Goal: Task Accomplishment & Management: Manage account settings

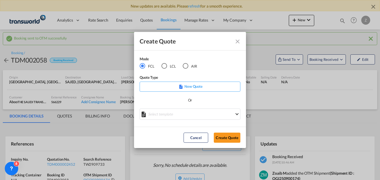
click at [183, 66] on div "AIR" at bounding box center [186, 66] width 6 height 6
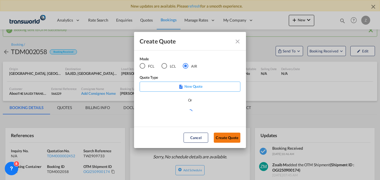
click at [228, 138] on button "Create Quote" at bounding box center [227, 137] width 27 height 10
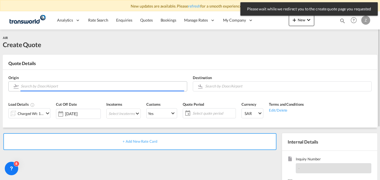
click at [39, 89] on input "Search by Door/Airport" at bounding box center [102, 86] width 163 height 10
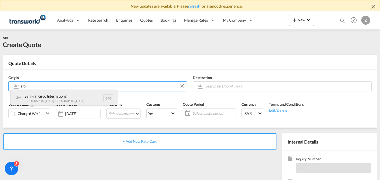
click at [42, 101] on div "San Francisco International [GEOGRAPHIC_DATA] , [GEOGRAPHIC_DATA] SFO" at bounding box center [64, 97] width 106 height 17
type input "San Francisco International, [GEOGRAPHIC_DATA], [GEOGRAPHIC_DATA]"
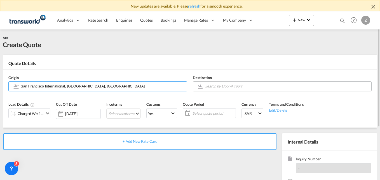
click at [220, 83] on input "Search by Door/Airport" at bounding box center [286, 86] width 163 height 10
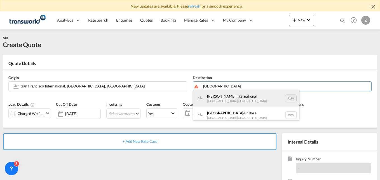
click at [224, 98] on div "[PERSON_NAME] International [GEOGRAPHIC_DATA] , [GEOGRAPHIC_DATA] RUH" at bounding box center [246, 97] width 106 height 17
type input "[PERSON_NAME] International, [GEOGRAPHIC_DATA], RUH"
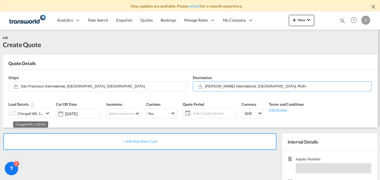
click at [41, 109] on div "Charged Wt: 1.00 KG" at bounding box center [31, 113] width 26 height 8
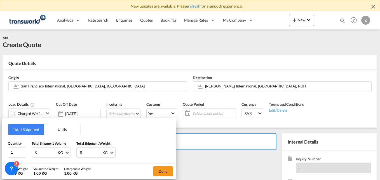
click at [44, 152] on input "0" at bounding box center [46, 152] width 22 height 10
type input "124"
click at [90, 151] on input "0" at bounding box center [90, 152] width 22 height 10
type input "124"
click at [164, 169] on button "Done" at bounding box center [163, 171] width 20 height 10
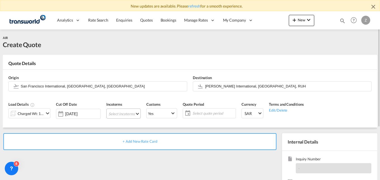
click at [124, 110] on md-select "Select Incoterms CFR - export Cost and Freight DAP - export Delivered at Place …" at bounding box center [123, 113] width 34 height 10
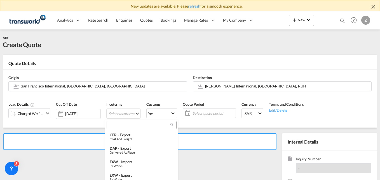
click at [120, 125] on input "search" at bounding box center [139, 124] width 62 height 5
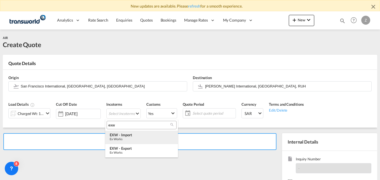
type input "exw"
click at [124, 136] on div "EXW - import" at bounding box center [142, 134] width 64 height 4
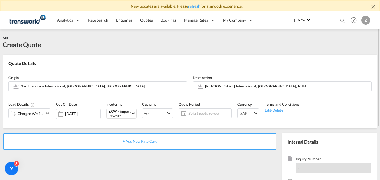
click at [195, 113] on span "Select quote period" at bounding box center [209, 112] width 42 height 5
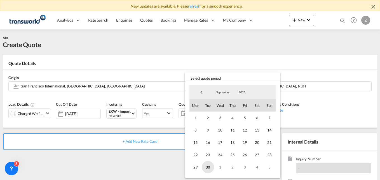
click at [209, 168] on span "30" at bounding box center [208, 167] width 12 height 12
click at [269, 164] on span "5" at bounding box center [269, 167] width 12 height 12
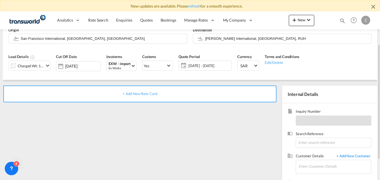
scroll to position [48, 0]
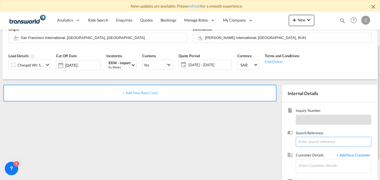
click at [310, 138] on input at bounding box center [334, 141] width 76 height 10
paste input "TW2509693"
type input "TW2509693"
click at [312, 168] on input "Enter Customer Details" at bounding box center [334, 165] width 72 height 13
type input "w"
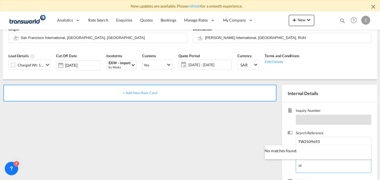
type input "o"
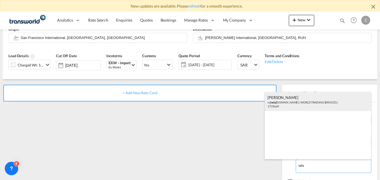
click at [290, 95] on div "[PERSON_NAME] n@ wts [DOMAIN_NAME] | WORLD TRADING SERVICES | 1735669" at bounding box center [318, 101] width 106 height 19
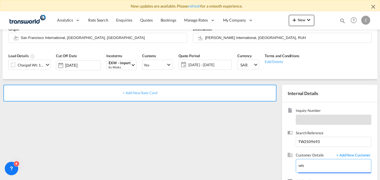
type input "WORLD TRADING SERVICES, [PERSON_NAME], n@[DOMAIN_NAME]"
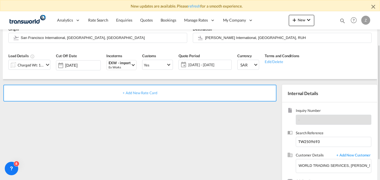
click at [178, 95] on div "+ Add New Rate Card" at bounding box center [139, 92] width 273 height 17
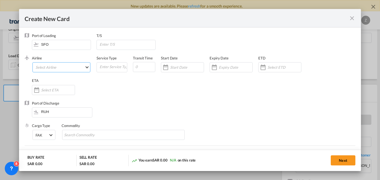
click at [61, 67] on md-select "Select Airline AIR EXPRESS S.A. (1166- / -) CMA CGM Air Cargo (1140-2C / -) DDW…" at bounding box center [61, 67] width 58 height 10
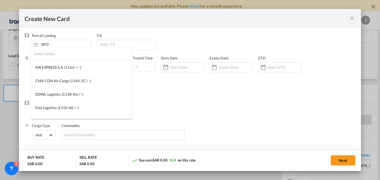
click at [48, 54] on input "search" at bounding box center [83, 53] width 98 height 13
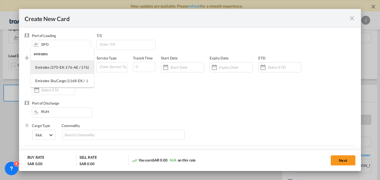
type input "emirates"
click at [54, 67] on div "Emirates (370-EK-176-AE / 176)" at bounding box center [62, 67] width 54 height 5
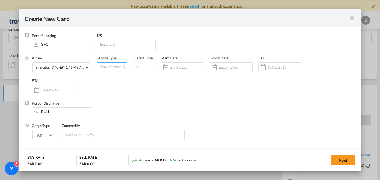
click at [114, 68] on input "Create New Card ..." at bounding box center [113, 66] width 28 height 8
type input "AIR"
click at [141, 70] on input "Create New Card ..." at bounding box center [144, 67] width 22 height 10
type input "5"
click at [179, 69] on input "Create New Card ..." at bounding box center [187, 67] width 34 height 4
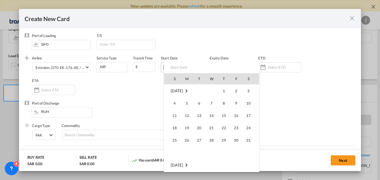
scroll to position [129533, 0]
click at [200, 156] on span "30" at bounding box center [199, 152] width 12 height 12
type input "[DATE]"
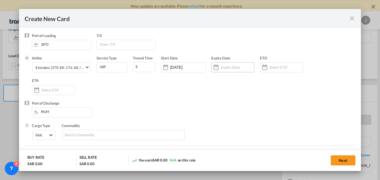
click at [228, 63] on div "Create New Card ..." at bounding box center [232, 67] width 43 height 10
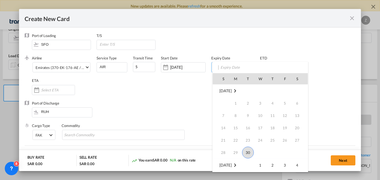
scroll to position [46, 0]
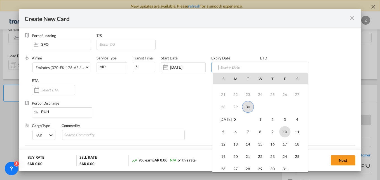
click at [285, 128] on span "10" at bounding box center [284, 131] width 11 height 11
type input "[DATE]"
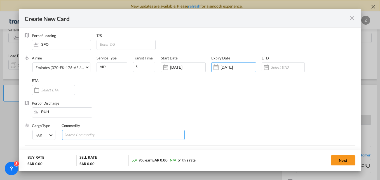
click at [102, 139] on input "Search Commodity" at bounding box center [89, 134] width 51 height 9
type input "GC"
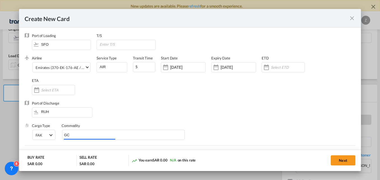
click at [230, 94] on div "Airline Emirates (370-EK-176-AE / 176) (- / -) Service Type AIR Transit Time 5 …" at bounding box center [193, 77] width 323 height 45
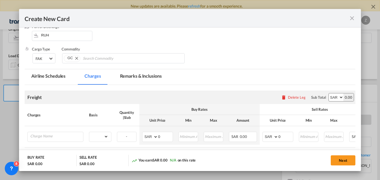
scroll to position [77, 0]
click at [40, 137] on input "Charge Name" at bounding box center [56, 135] width 53 height 8
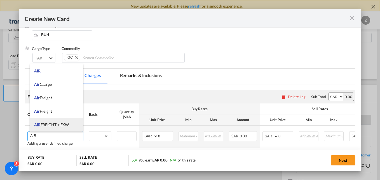
click at [51, 124] on span "AIR FREIGHT + EXW" at bounding box center [51, 124] width 35 height 5
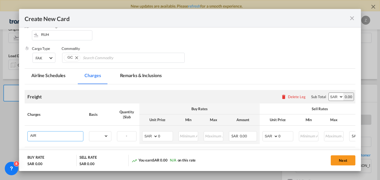
type input "AIR FREIGHT + EXW"
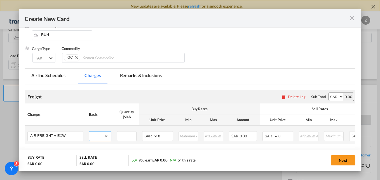
click at [103, 134] on select "gross_weight volumetric_weight per_shipment per_bl per_km % on air freight per_…" at bounding box center [98, 135] width 19 height 9
select select "per_shipment"
click at [89, 131] on select "gross_weight volumetric_weight per_shipment per_bl per_km % on air freight per_…" at bounding box center [98, 135] width 19 height 9
click at [329, 99] on select "AED AFN ALL AMD ANG AOA ARS AUD AWG AZN BAM BBD BDT BGN BHD BIF BMD BND BOB BRL…" at bounding box center [336, 97] width 15 height 8
select select "string:USD"
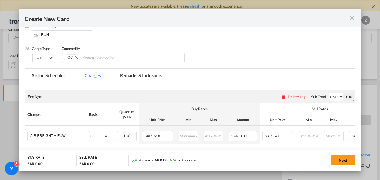
click at [329, 93] on select "AED AFN ALL AMD ANG AOA ARS AUD AWG AZN BAM BBD BDT BGN BHD BIF BMD BND BOB BRL…" at bounding box center [336, 97] width 15 height 8
click at [151, 137] on select "AED AFN ALL AMD ANG AOA ARS AUD AWG AZN BAM BBD BDT BGN BHD BIF BMD BND BOB BRL…" at bounding box center [150, 136] width 15 height 8
select select "string:USD"
click at [143, 132] on select "AED AFN ALL AMD ANG AOA ARS AUD AWG AZN BAM BBD BDT BGN BHD BIF BMD BND BOB BRL…" at bounding box center [150, 136] width 15 height 8
click at [169, 136] on input "0" at bounding box center [165, 135] width 15 height 8
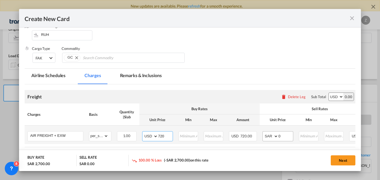
type input "720"
click at [270, 137] on select "AED AFN ALL AMD ANG AOA ARS AUD AWG AZN BAM BBD BDT BGN BHD BIF BMD BND BOB BRL…" at bounding box center [270, 136] width 15 height 8
select select "string:USD"
click at [263, 132] on select "AED AFN ALL AMD ANG AOA ARS AUD AWG AZN BAM BBD BDT BGN BHD BIF BMD BND BOB BRL…" at bounding box center [270, 136] width 15 height 8
click at [280, 138] on input "0" at bounding box center [285, 135] width 15 height 8
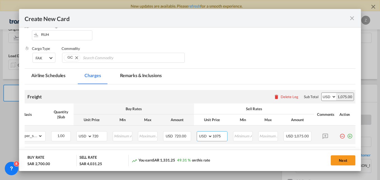
scroll to position [0, 70]
type input "1075"
click at [347, 136] on md-icon "icon-plus-circle-outline green-400-fg" at bounding box center [350, 134] width 6 height 6
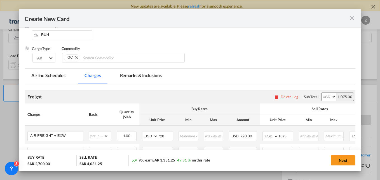
scroll to position [123, 0]
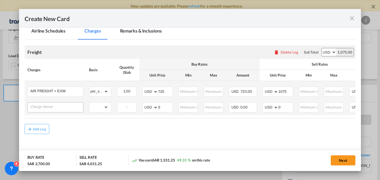
click at [51, 107] on input "Charge Name" at bounding box center [56, 106] width 53 height 8
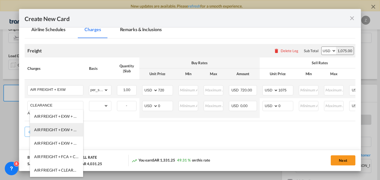
scroll to position [40, 0]
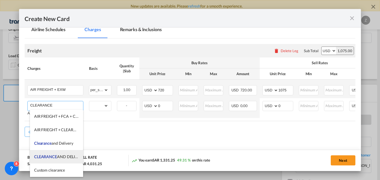
click at [54, 155] on span "CLEARANCE" at bounding box center [45, 156] width 23 height 5
type input "CLEARANCE AND DELIVERY CHARGES"
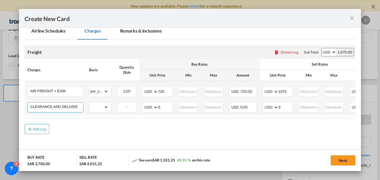
scroll to position [0, 15]
drag, startPoint x: 67, startPoint y: 107, endPoint x: 102, endPoint y: 111, distance: 34.9
click at [102, 111] on tr "CLEARANCE AND DELIVERY CHARGES Please Enter Already Exists gross_weight volumet…" at bounding box center [223, 107] width 396 height 16
click at [106, 104] on select "gross_weight volumetric_weight per_shipment per_bl per_km % on air freight per_…" at bounding box center [98, 106] width 19 height 9
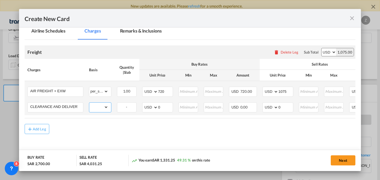
select select "per_shipment"
click at [89, 102] on select "gross_weight volumetric_weight per_shipment per_bl per_km % on air freight per_…" at bounding box center [98, 106] width 19 height 9
click at [148, 105] on select "AED AFN ALL AMD ANG AOA ARS AUD AWG AZN BAM BBD BDT BGN BHD BIF BMD BND BOB BRL…" at bounding box center [150, 107] width 15 height 8
select select "string:SAR"
click at [143, 103] on select "AED AFN ALL AMD ANG AOA ARS AUD AWG AZN BAM BBD BDT BGN BHD BIF BMD BND BOB BRL…" at bounding box center [150, 107] width 15 height 8
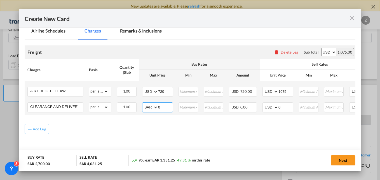
select select "string:SAR"
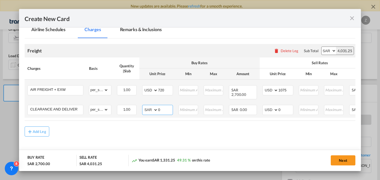
click at [165, 105] on input "0" at bounding box center [165, 109] width 15 height 8
type input "450"
click at [285, 105] on input "0" at bounding box center [285, 109] width 15 height 8
click at [269, 106] on select "AED AFN ALL AMD ANG AOA ARS AUD AWG AZN BAM BBD BDT BGN BHD BIF BMD BND BOB BRL…" at bounding box center [270, 110] width 15 height 8
select select "string:SAR"
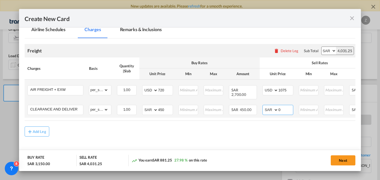
click at [263, 106] on select "AED AFN ALL AMD ANG AOA ARS AUD AWG AZN BAM BBD BDT BGN BHD BIF BMD BND BOB BRL…" at bounding box center [270, 110] width 15 height 8
click at [284, 105] on input "0" at bounding box center [285, 109] width 15 height 8
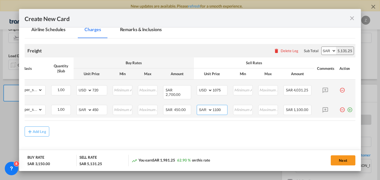
type input "1100"
click at [347, 107] on md-icon "icon-plus-circle-outline green-400-fg" at bounding box center [350, 108] width 6 height 6
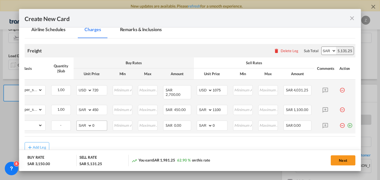
scroll to position [0, 0]
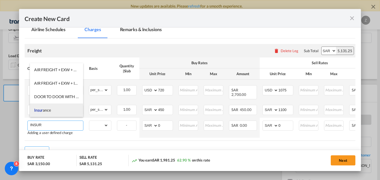
click at [46, 110] on span "Insur ance" at bounding box center [42, 109] width 17 height 5
type input "Insurance"
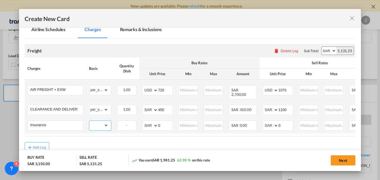
click at [101, 122] on select "gross_weight volumetric_weight per_shipment per_bl per_km % on air freight per_…" at bounding box center [98, 125] width 19 height 9
select select "per_shipment"
click at [89, 121] on select "gross_weight volumetric_weight per_shipment per_bl per_km % on air freight per_…" at bounding box center [98, 125] width 19 height 9
click at [149, 121] on select "AED AFN ALL AMD ANG AOA ARS AUD AWG AZN BAM BBD BDT BGN BHD BIF BMD BND BOB BRL…" at bounding box center [150, 125] width 15 height 8
select select "string:USD"
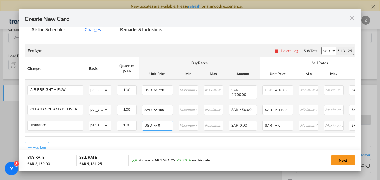
click at [143, 121] on select "AED AFN ALL AMD ANG AOA ARS AUD AWG AZN BAM BBD BDT BGN BHD BIF BMD BND BOB BRL…" at bounding box center [150, 125] width 15 height 8
click at [163, 121] on input "0" at bounding box center [165, 125] width 15 height 8
type input "85"
click at [268, 122] on select "AED AFN ALL AMD ANG AOA ARS AUD AWG AZN BAM BBD BDT BGN BHD BIF BMD BND BOB BRL…" at bounding box center [270, 125] width 15 height 8
select select "string:USD"
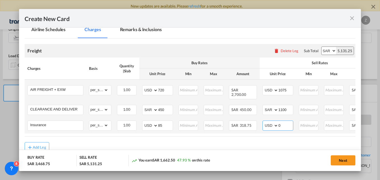
click at [263, 121] on select "AED AFN ALL AMD ANG AOA ARS AUD AWG AZN BAM BBD BDT BGN BHD BIF BMD BND BOB BRL…" at bounding box center [270, 125] width 15 height 8
click at [286, 122] on input "0" at bounding box center [285, 125] width 15 height 8
type input "150"
click at [249, 138] on air-lcl-rate-modification "Freight Please enter leg name Leg Name Already Exists Delete Leg Sub Total AED …" at bounding box center [190, 95] width 331 height 114
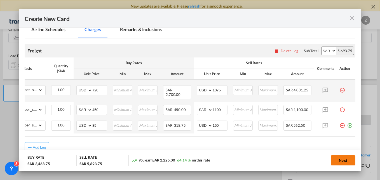
click at [339, 155] on button "Next" at bounding box center [343, 160] width 25 height 10
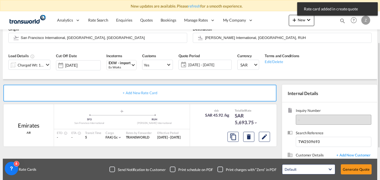
scroll to position [98, 0]
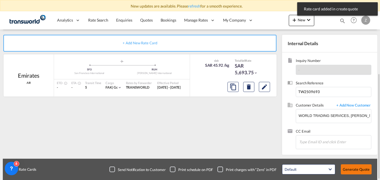
click at [354, 168] on button "Generate Quote" at bounding box center [356, 169] width 31 height 10
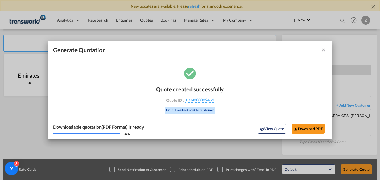
click at [320, 49] on md-icon "icon-close fg-AAA8AD cursor m-0" at bounding box center [323, 49] width 7 height 7
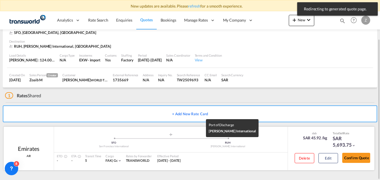
scroll to position [32, 0]
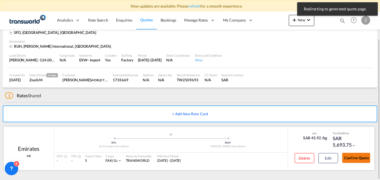
click at [362, 157] on button "Confirm Quote" at bounding box center [356, 157] width 28 height 10
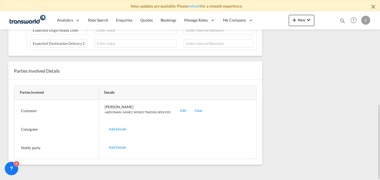
click at [176, 108] on div "Edit" at bounding box center [183, 110] width 15 height 13
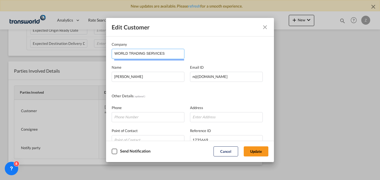
drag, startPoint x: 165, startPoint y: 54, endPoint x: 80, endPoint y: 48, distance: 84.7
click at [80, 48] on div "Edit Customer Company WORLD TRADING SERVICES Name [PERSON_NAME] Email ID [EMAIL…" at bounding box center [190, 90] width 380 height 180
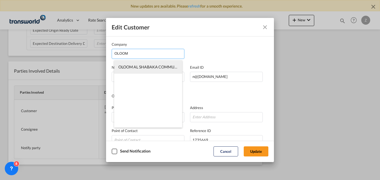
click at [157, 69] on li "OLOOM AL SHABAKA COMMUNICATION CO. LLC" at bounding box center [148, 66] width 68 height 13
type input "OLOOM AL SHABAKA COMMUNICATION CO. LLC"
type input "[EMAIL_ADDRESS][DOMAIN_NAME]"
type input "546729922"
type input "1747751"
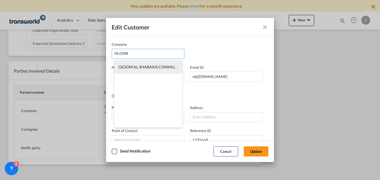
type input "12214"
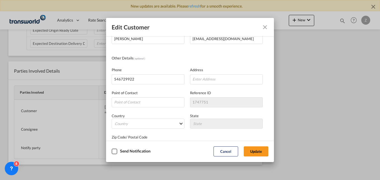
scroll to position [0, 0]
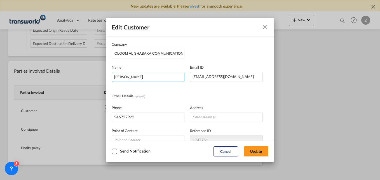
drag, startPoint x: 157, startPoint y: 75, endPoint x: 112, endPoint y: 79, distance: 45.5
click at [112, 79] on input "[PERSON_NAME]" at bounding box center [148, 77] width 73 height 10
type input "[PERSON_NAME]"
click at [221, 88] on div "Company OLOOM AL SHABAKA COMMUNICATION CO. LLC Name [PERSON_NAME] Email ID [EMA…" at bounding box center [190, 115] width 157 height 148
click at [256, 150] on button "Update" at bounding box center [256, 151] width 25 height 10
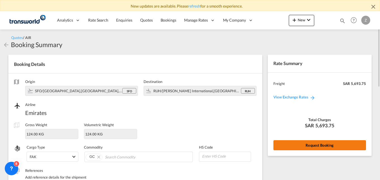
click at [287, 144] on button "Request Booking" at bounding box center [319, 145] width 93 height 10
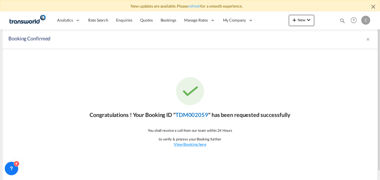
click at [189, 113] on link "TDM002059" at bounding box center [191, 114] width 33 height 7
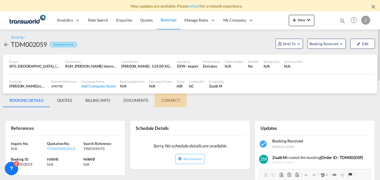
click at [173, 102] on md-tab-item "CONTACT" at bounding box center [171, 99] width 32 height 13
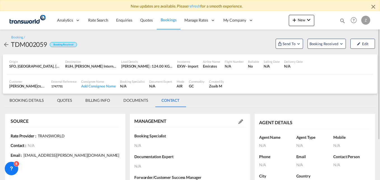
click at [239, 120] on md-icon at bounding box center [240, 121] width 4 height 4
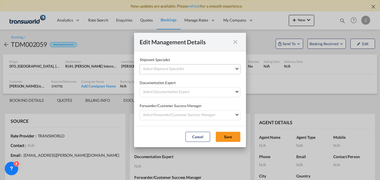
click at [160, 67] on md-select "Select Shipment Specialist [PERSON_NAME] W [PERSON_NAME][EMAIL_ADDRESS][PERSON_…" at bounding box center [190, 69] width 101 height 10
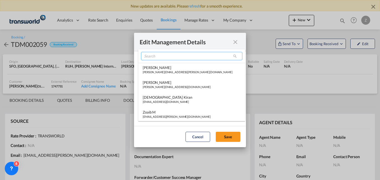
click at [153, 58] on input "search" at bounding box center [191, 56] width 101 height 8
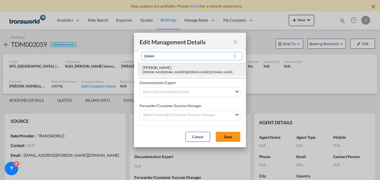
type input "SHAH"
click at [158, 71] on div "[PERSON_NAME][EMAIL_ADDRESS][PERSON_NAME][DOMAIN_NAME]" at bounding box center [188, 72] width 90 height 4
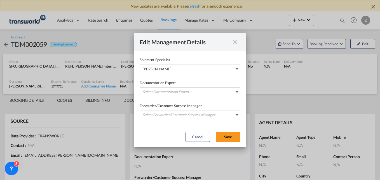
click at [152, 96] on md-select "Select Documentation Expert [PERSON_NAME] W [PERSON_NAME][EMAIL_ADDRESS][PERSON…" at bounding box center [190, 92] width 101 height 10
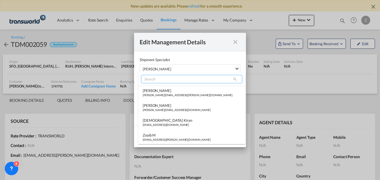
click at [154, 78] on input "search" at bounding box center [191, 79] width 101 height 8
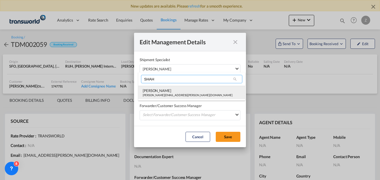
type input "SHAH"
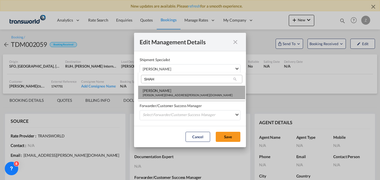
click at [154, 89] on div "[PERSON_NAME]" at bounding box center [188, 90] width 90 height 5
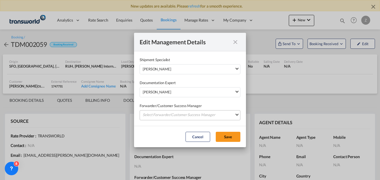
click at [148, 112] on md-select "Select Forwarder/Customer Success Manager [PERSON_NAME] [PERSON_NAME][EMAIL_ADD…" at bounding box center [190, 115] width 101 height 10
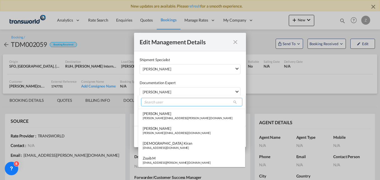
click at [151, 102] on input "search" at bounding box center [191, 102] width 101 height 8
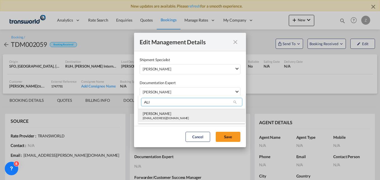
type input "ALI"
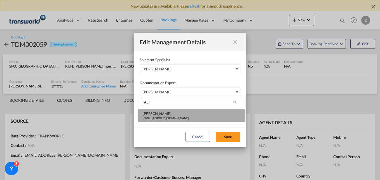
click at [180, 119] on md-option "[PERSON_NAME] [PERSON_NAME][EMAIL_ADDRESS][DOMAIN_NAME]" at bounding box center [191, 114] width 107 height 13
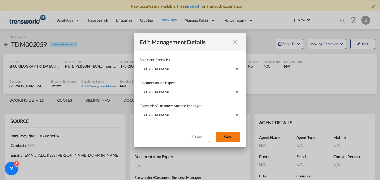
click at [228, 133] on button "Save" at bounding box center [228, 136] width 25 height 10
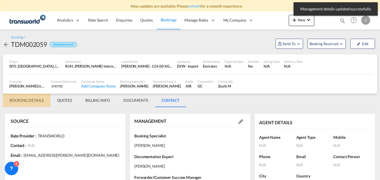
click at [25, 100] on md-tab-item "BOOKING DETAILS" at bounding box center [27, 99] width 48 height 13
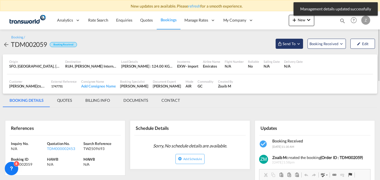
click at [290, 40] on button "Send To" at bounding box center [288, 44] width 27 height 10
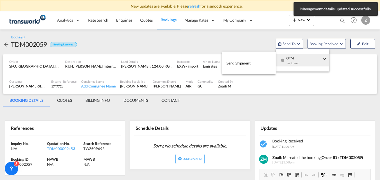
click at [242, 63] on span "Send Shipment" at bounding box center [238, 62] width 24 height 9
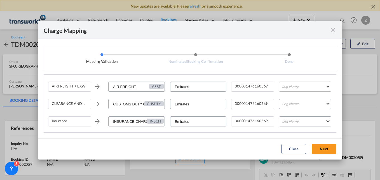
click at [291, 84] on md-select "Leg Name HANDLING ORIGIN HANDLING DESTINATION OTHERS TL PICK UP CUSTOMS ORIGIN …" at bounding box center [305, 86] width 52 height 10
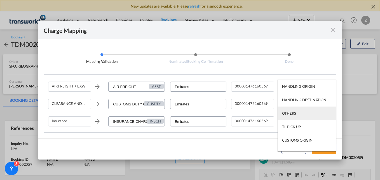
click at [292, 114] on div "OTHERS" at bounding box center [289, 112] width 14 height 5
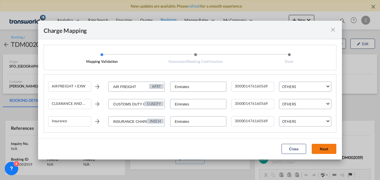
click at [320, 148] on button "Next" at bounding box center [324, 148] width 25 height 10
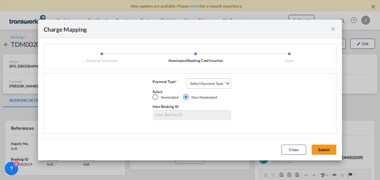
click at [199, 84] on md-select "Select Payment Type COLLECT PREPAID" at bounding box center [209, 83] width 44 height 10
click at [200, 82] on div "COLLECT" at bounding box center [198, 83] width 16 height 5
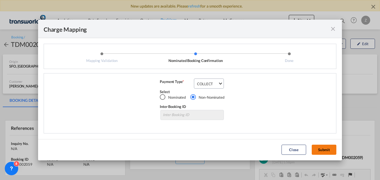
click at [327, 150] on button "Submit" at bounding box center [324, 149] width 25 height 10
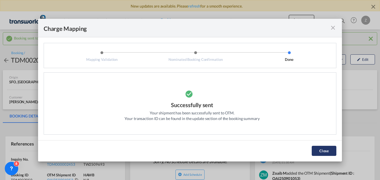
click at [319, 147] on button "Close" at bounding box center [324, 150] width 25 height 10
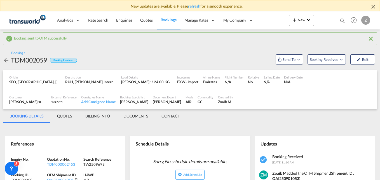
scroll to position [6, 0]
